Goal: Task Accomplishment & Management: Use online tool/utility

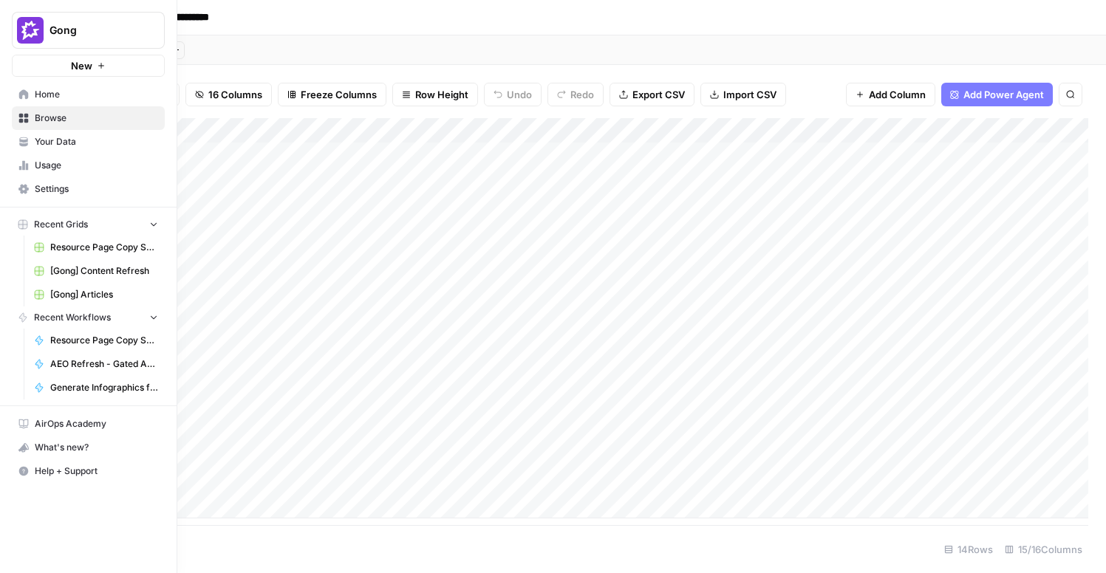
click at [93, 286] on link "[Gong] Articles" at bounding box center [95, 295] width 137 height 24
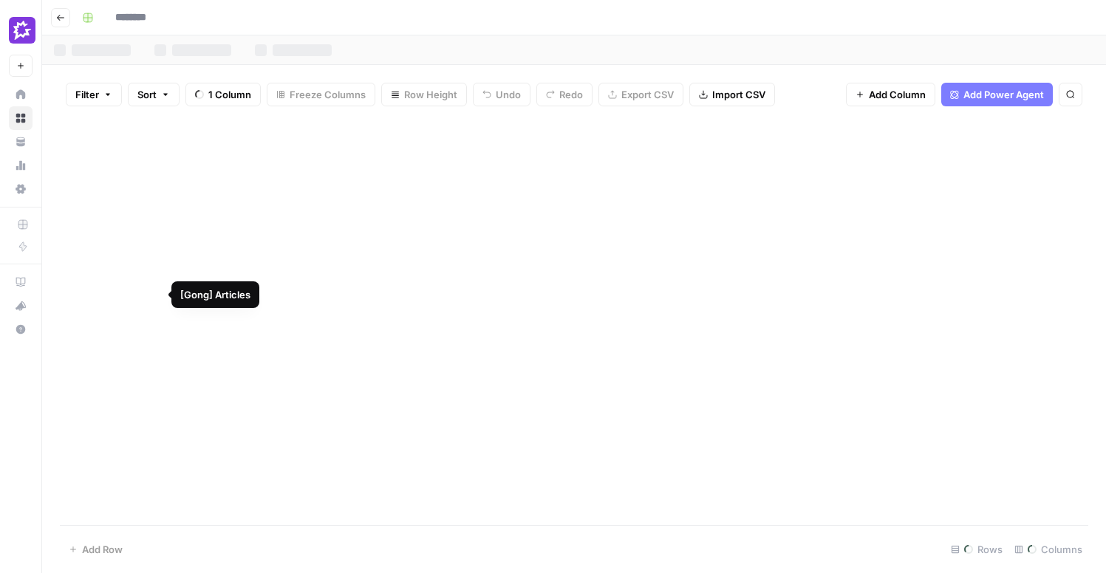
type input "**********"
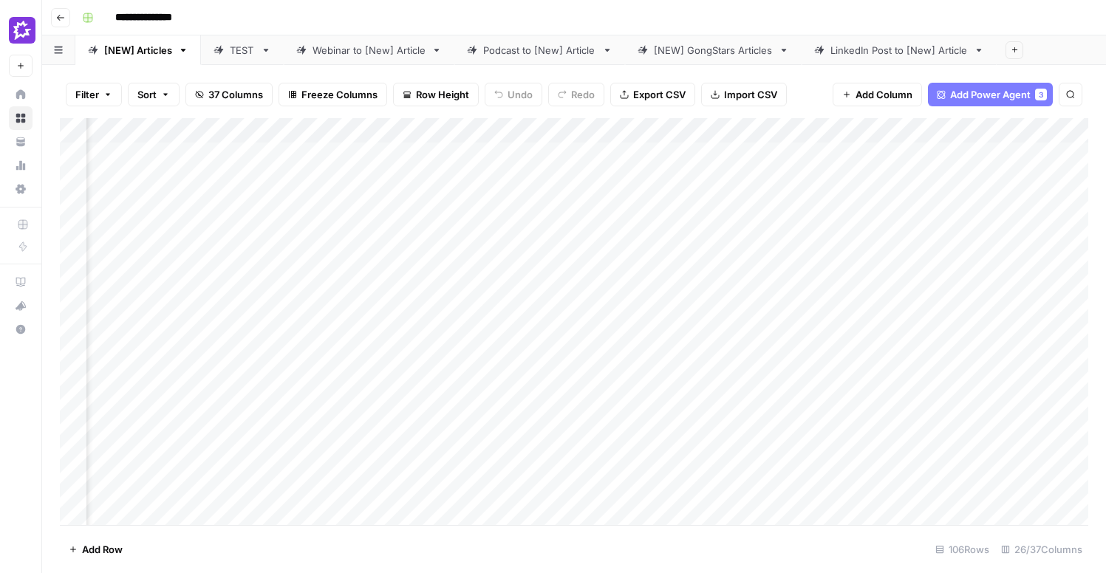
scroll to position [0, 1995]
click at [386, 156] on div "Add Column" at bounding box center [574, 321] width 1028 height 407
